Goal: Find contact information: Find contact information

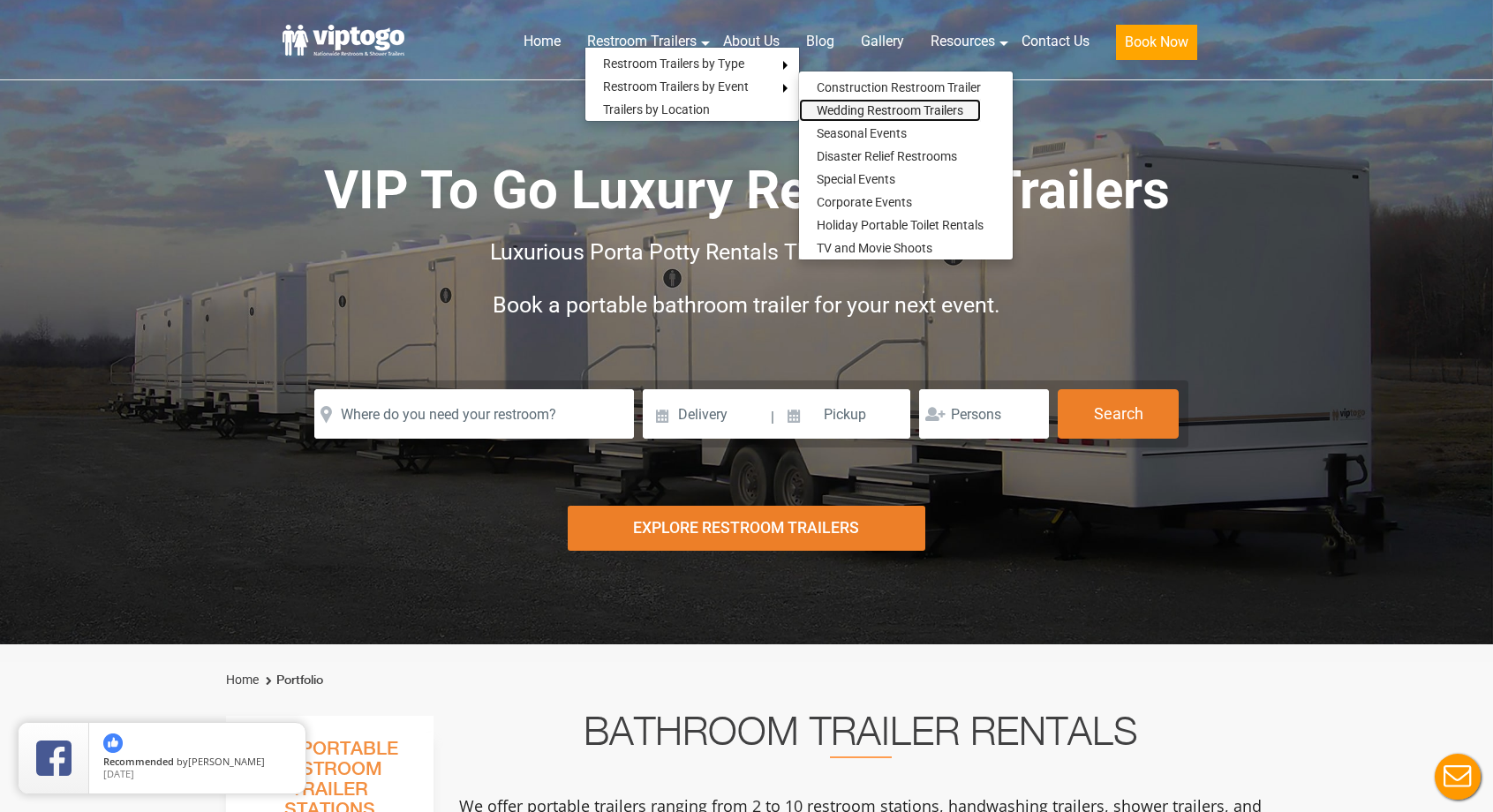
click at [844, 109] on link "Wedding Restroom Trailers" at bounding box center [890, 111] width 182 height 23
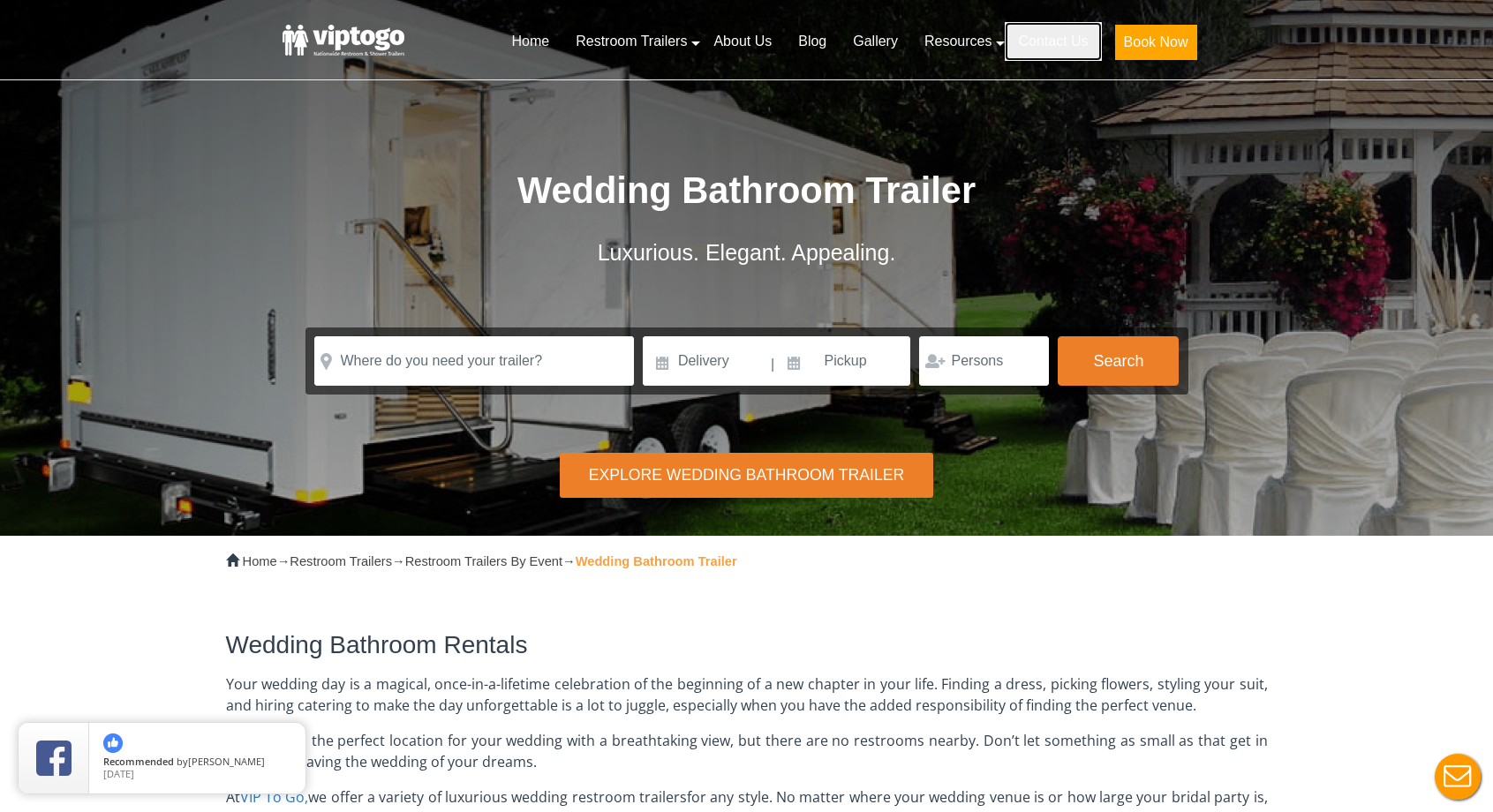
click at [1033, 51] on link "Contact Us" at bounding box center [1053, 41] width 96 height 38
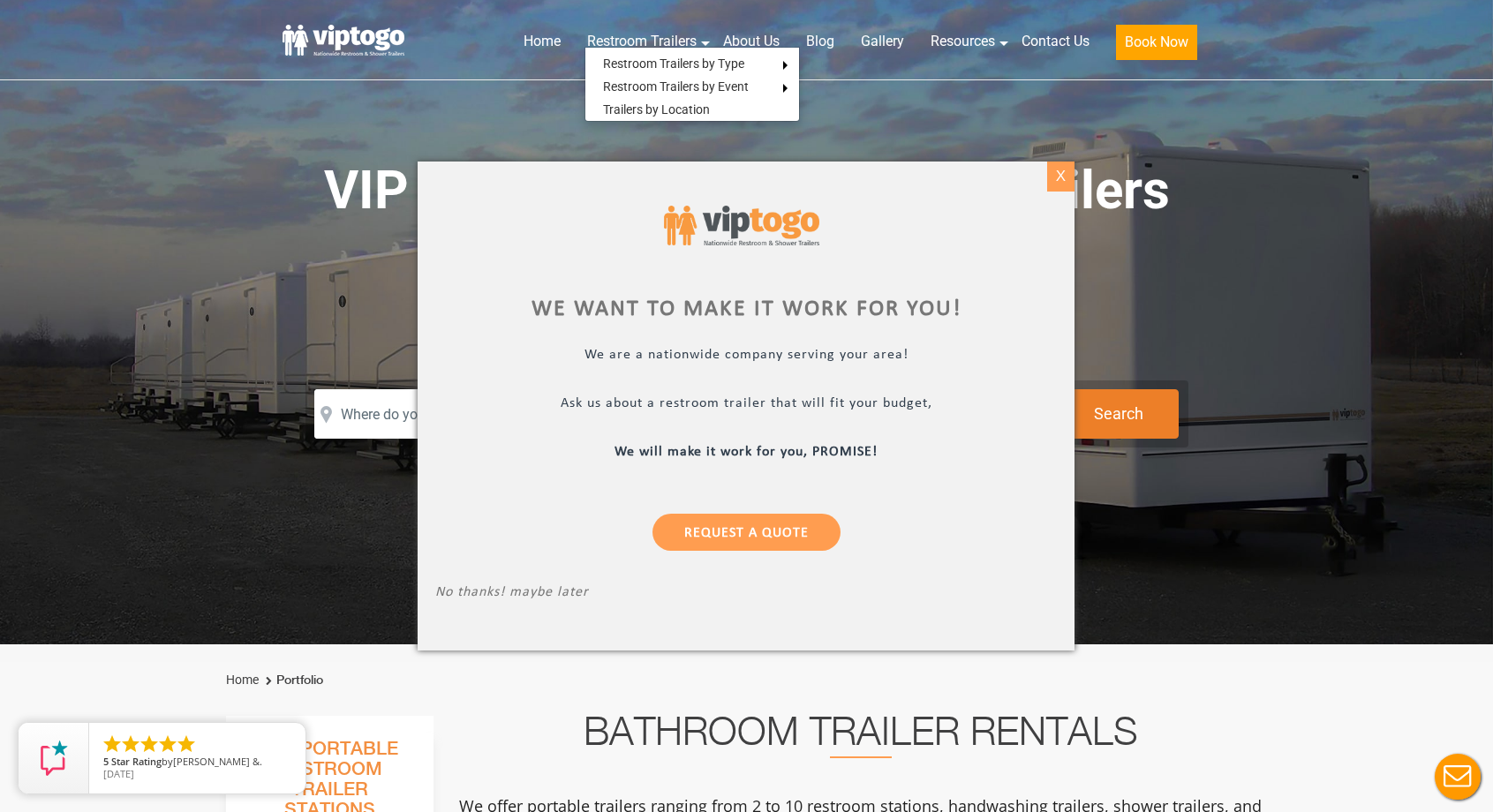
drag, startPoint x: 1060, startPoint y: 175, endPoint x: 1046, endPoint y: 170, distance: 14.9
click at [1060, 175] on div "X" at bounding box center [1060, 177] width 27 height 30
